Goal: Task Accomplishment & Management: Manage account settings

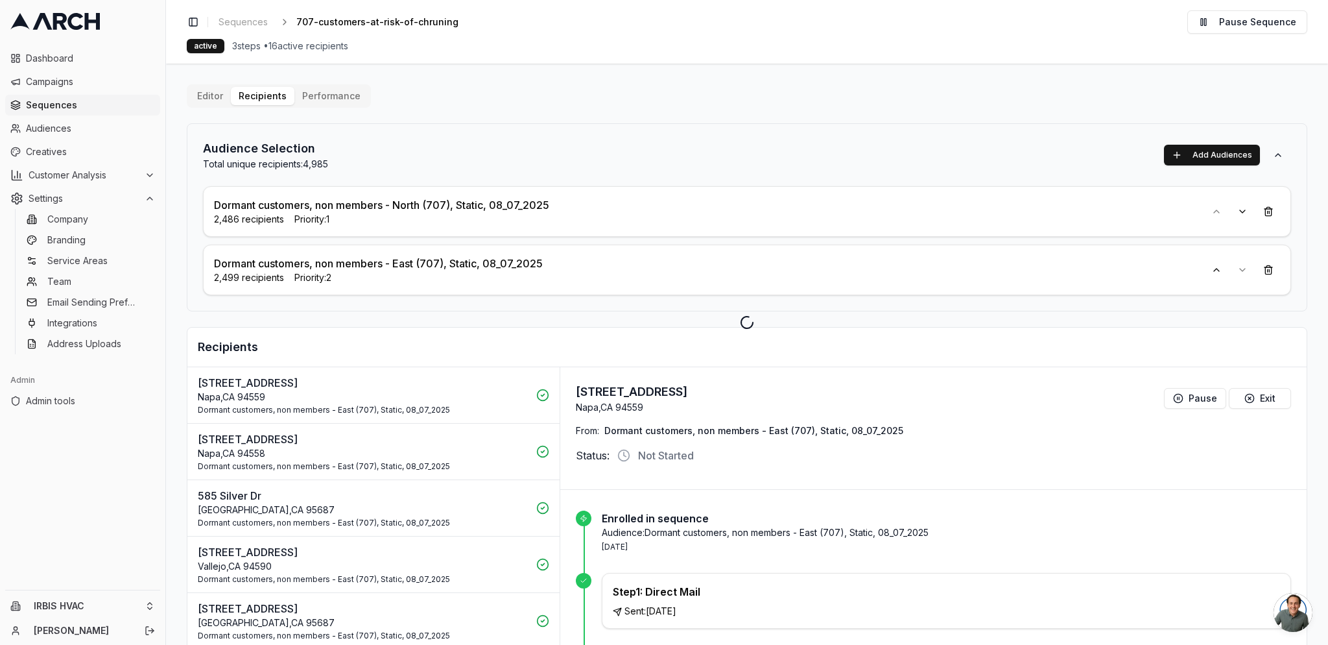
click at [111, 605] on html "Dashboard Campaigns Sequences Audiences Creatives Customer Analysis Settings Co…" at bounding box center [664, 322] width 1328 height 645
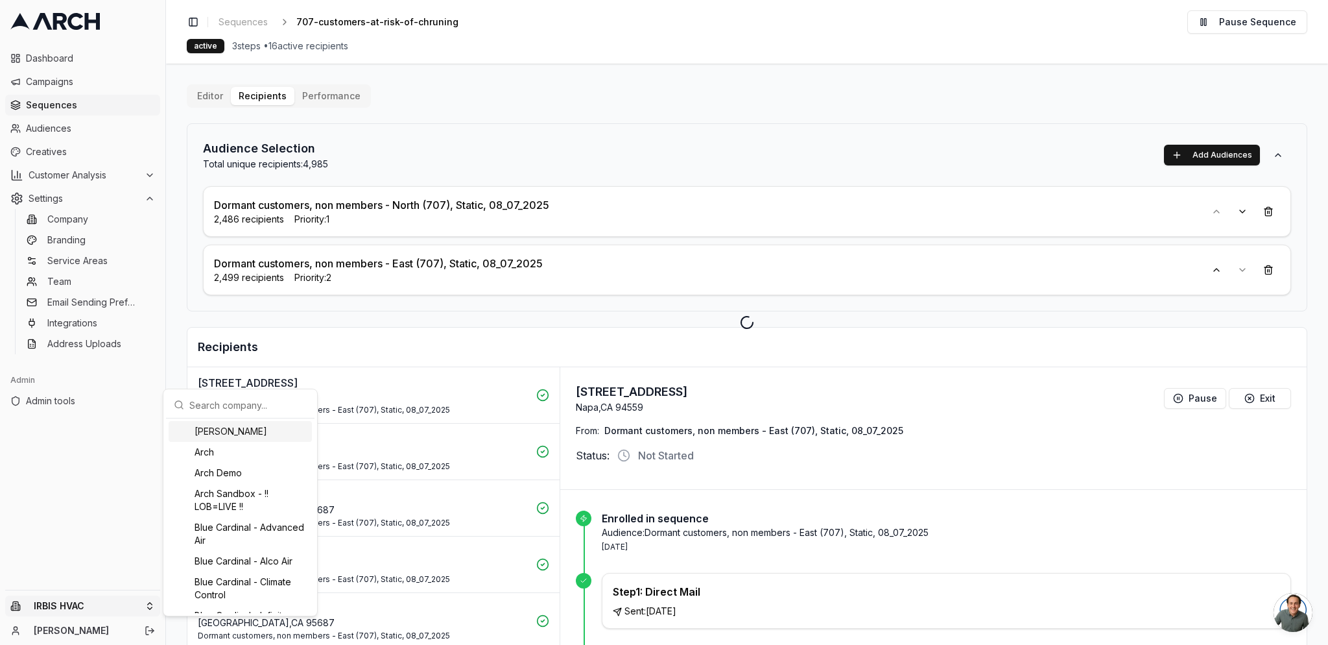
click at [232, 397] on input "text" at bounding box center [247, 405] width 117 height 26
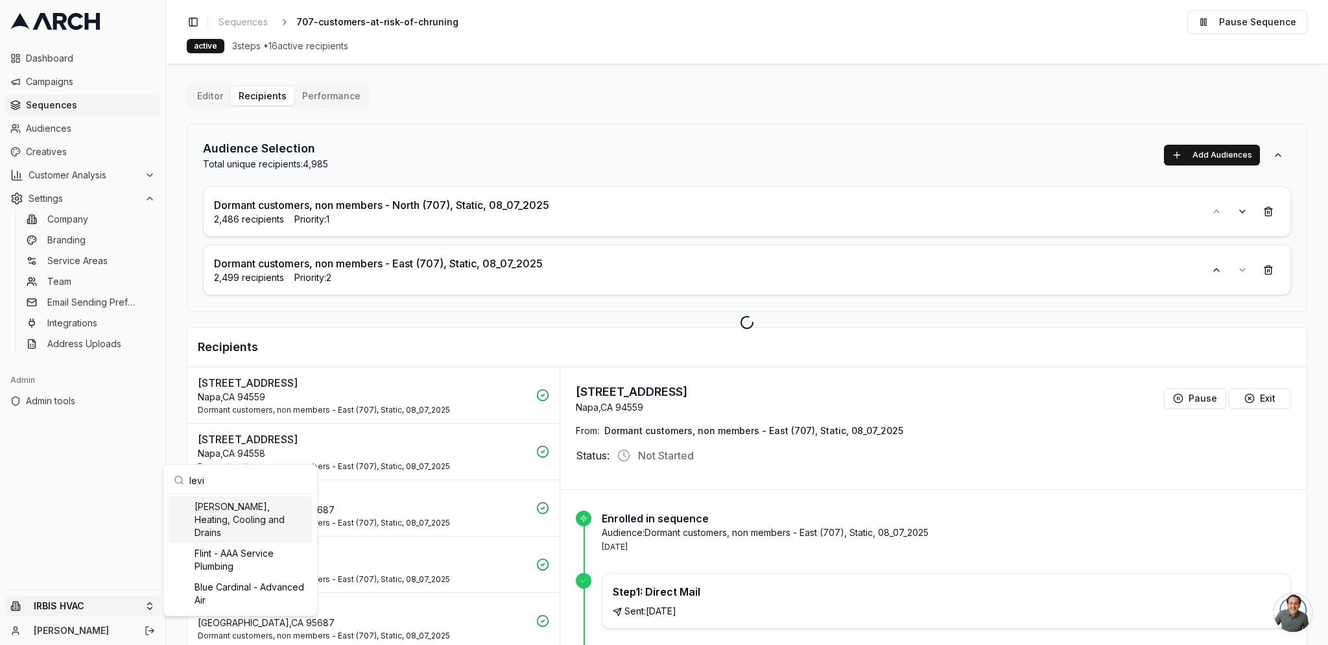
type input "levi"
click at [239, 518] on div "[PERSON_NAME], Heating, Cooling and Drains" at bounding box center [240, 519] width 143 height 47
click at [175, 140] on html "Dashboard Campaigns Sequences Audiences Creatives Customer Analysis Settings Co…" at bounding box center [664, 322] width 1328 height 645
